Goal: Transaction & Acquisition: Purchase product/service

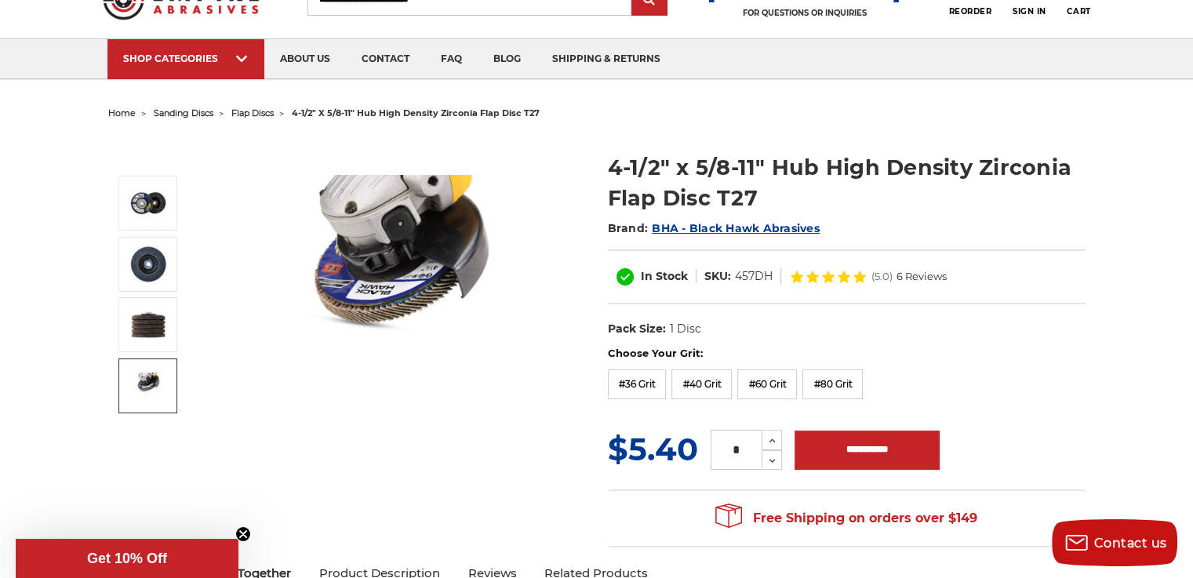
scroll to position [78, 0]
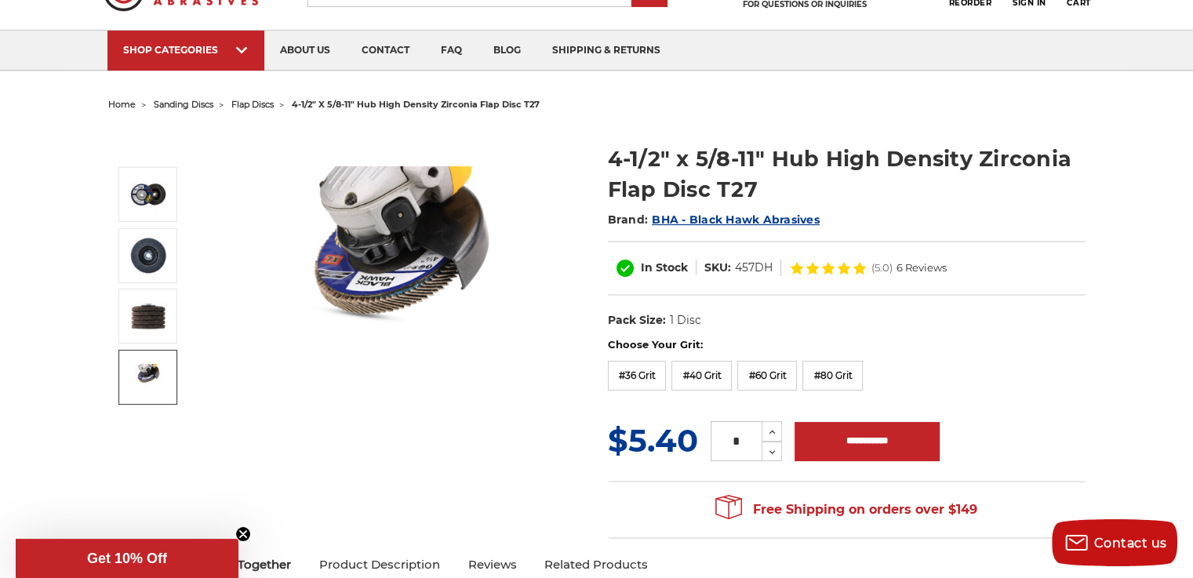
click at [147, 370] on img at bounding box center [148, 377] width 39 height 26
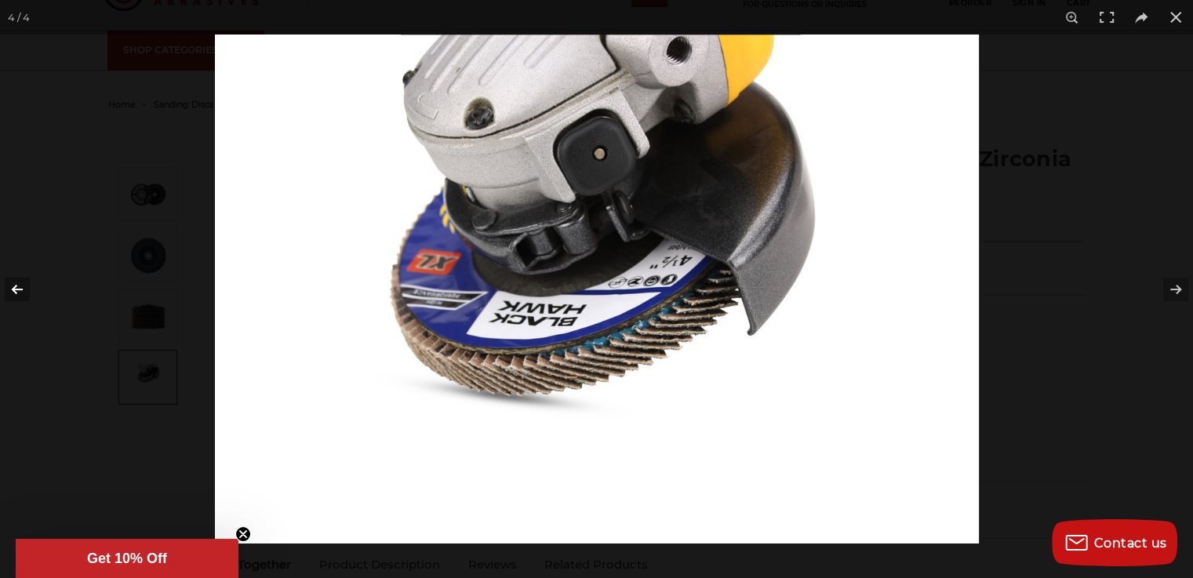
click at [16, 283] on button at bounding box center [27, 289] width 55 height 78
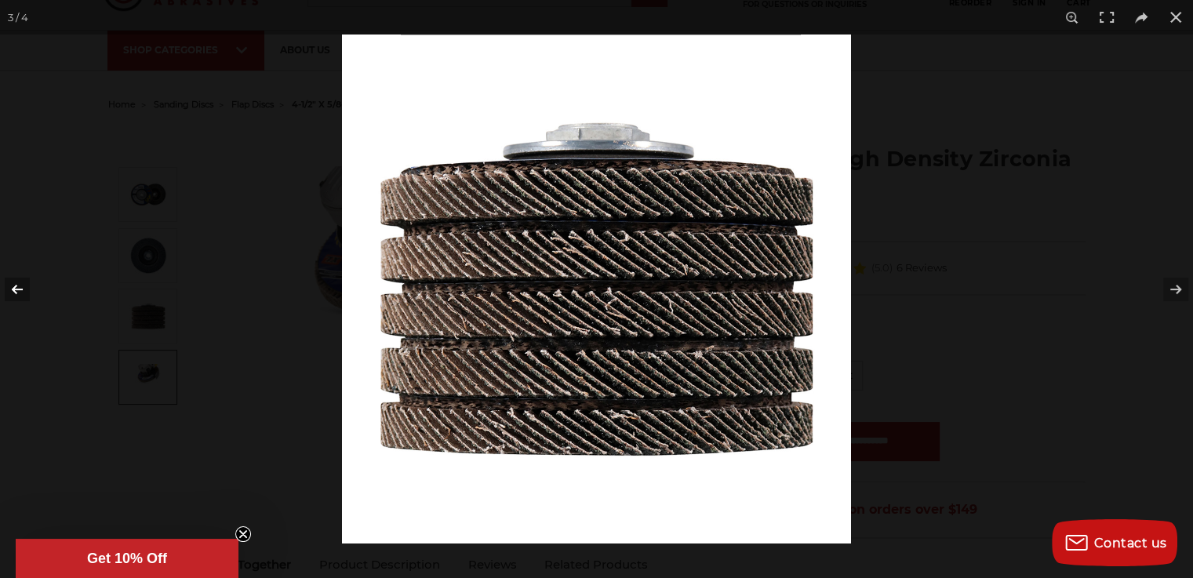
click at [16, 283] on button at bounding box center [27, 289] width 55 height 78
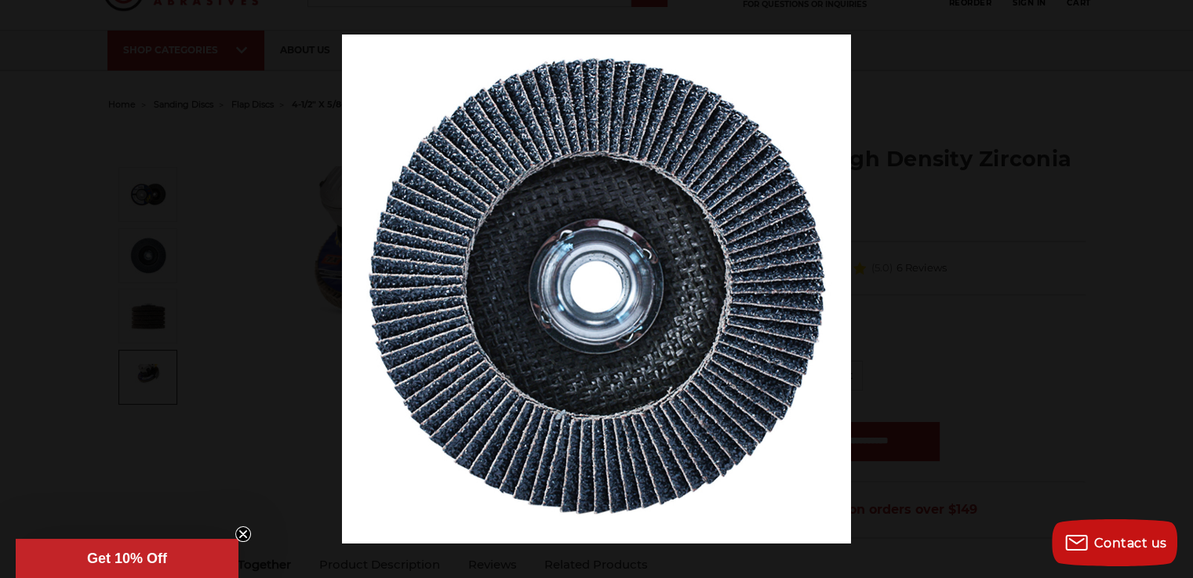
click at [16, 283] on button at bounding box center [27, 289] width 55 height 78
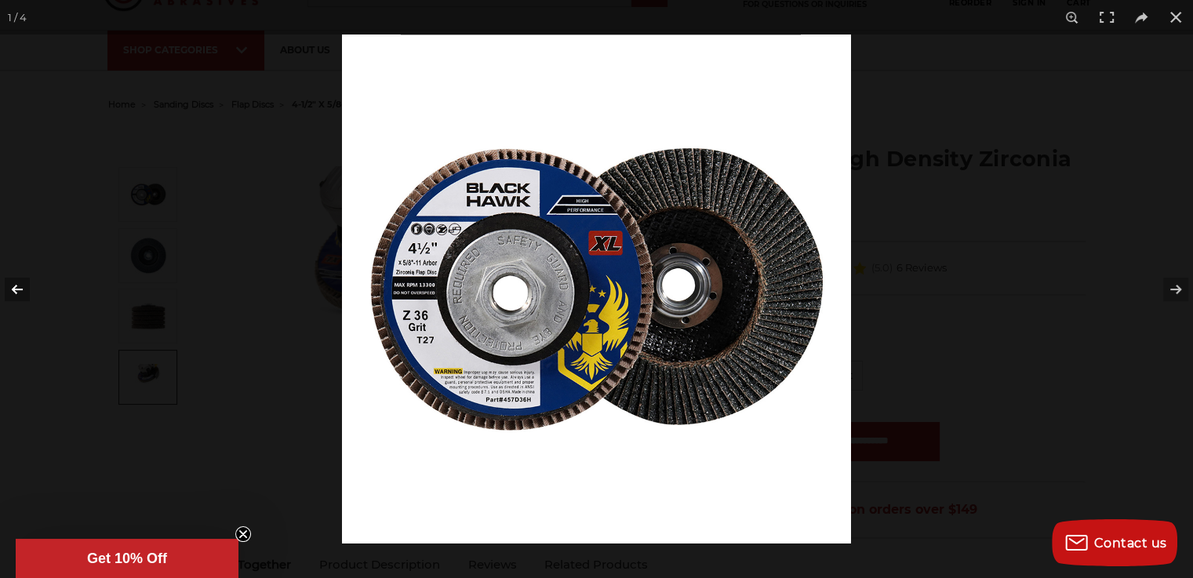
click at [20, 286] on button at bounding box center [27, 289] width 55 height 78
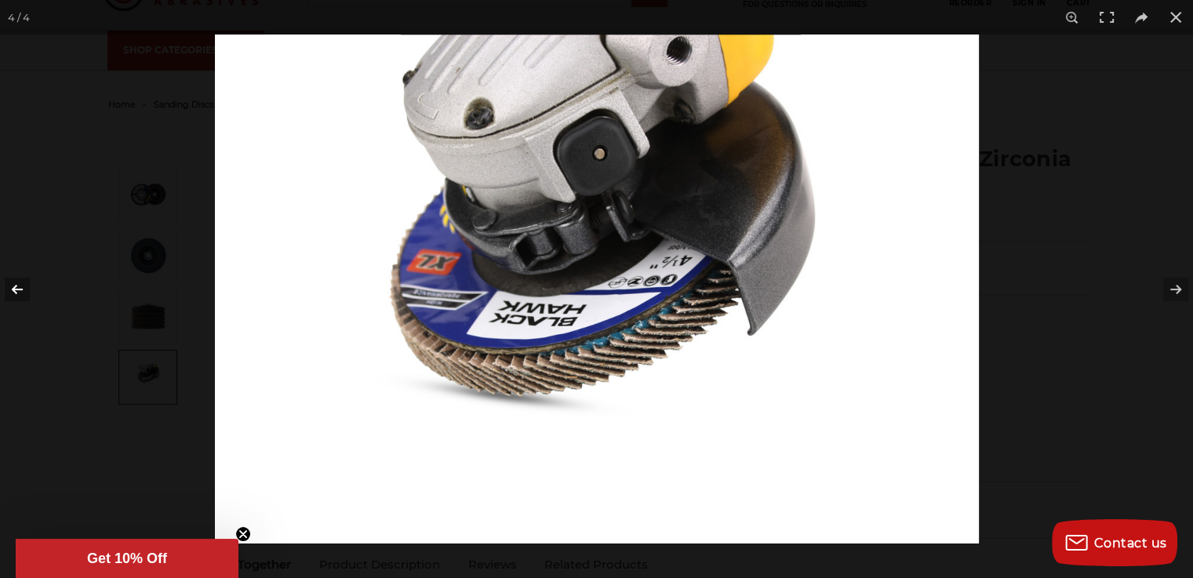
click at [20, 286] on button at bounding box center [27, 289] width 55 height 78
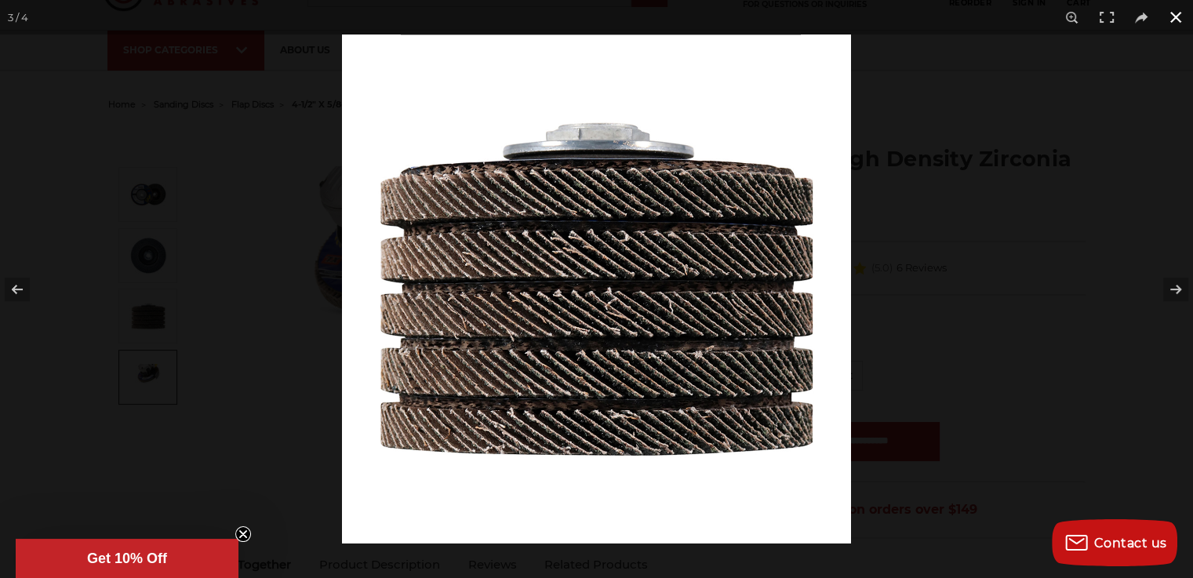
click at [1177, 13] on button at bounding box center [1176, 17] width 35 height 35
